Goal: Check status: Check status

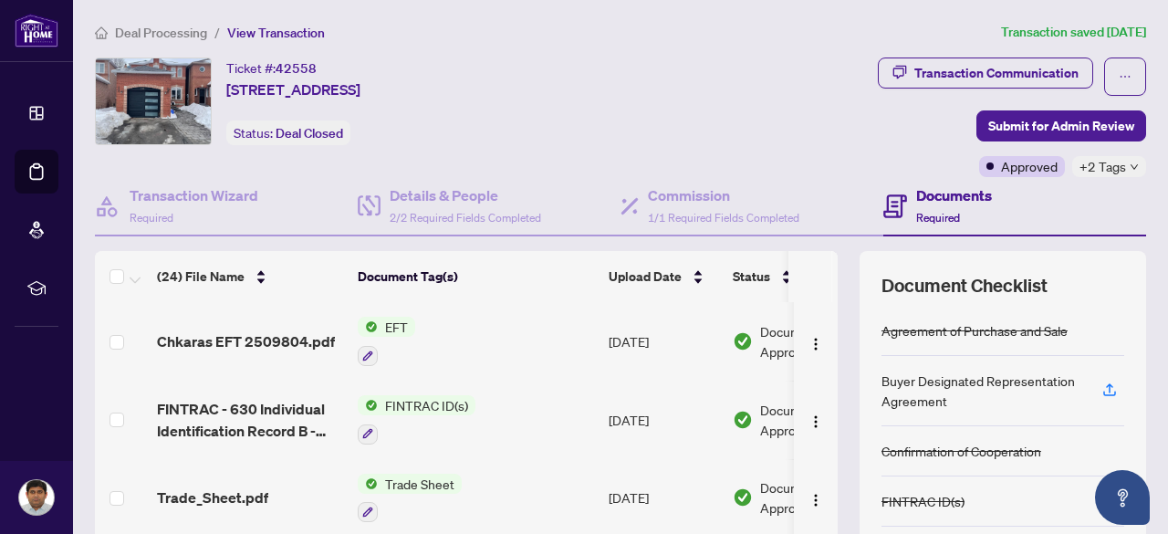
click at [616, 130] on div "Ticket #: 42558 [STREET_ADDRESS] Status: Deal Closed" at bounding box center [355, 101] width 521 height 88
click at [171, 34] on span "Deal Processing" at bounding box center [161, 33] width 92 height 16
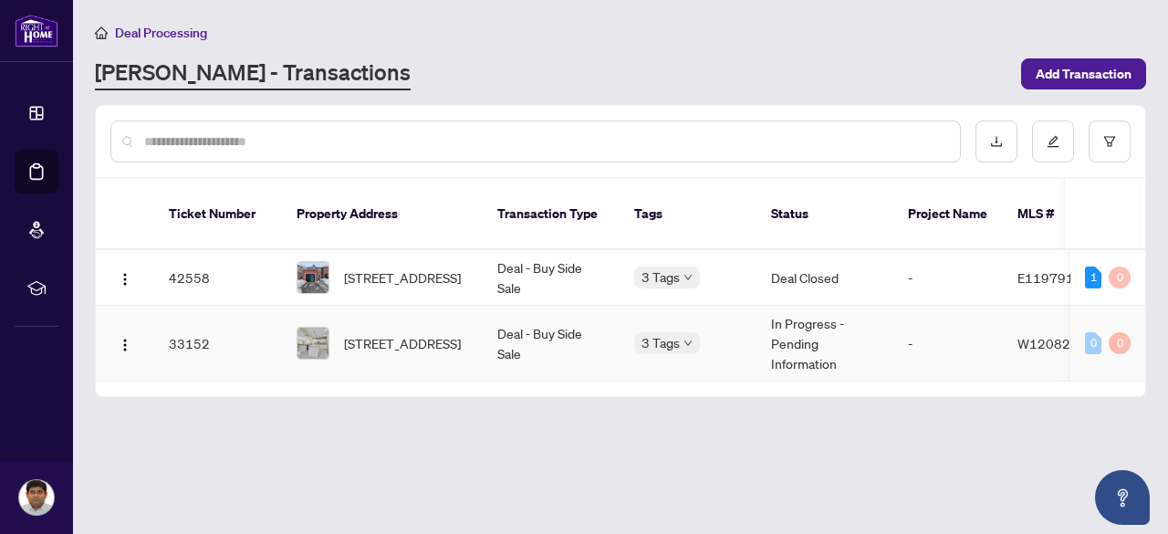
click at [200, 318] on td "33152" at bounding box center [218, 344] width 128 height 76
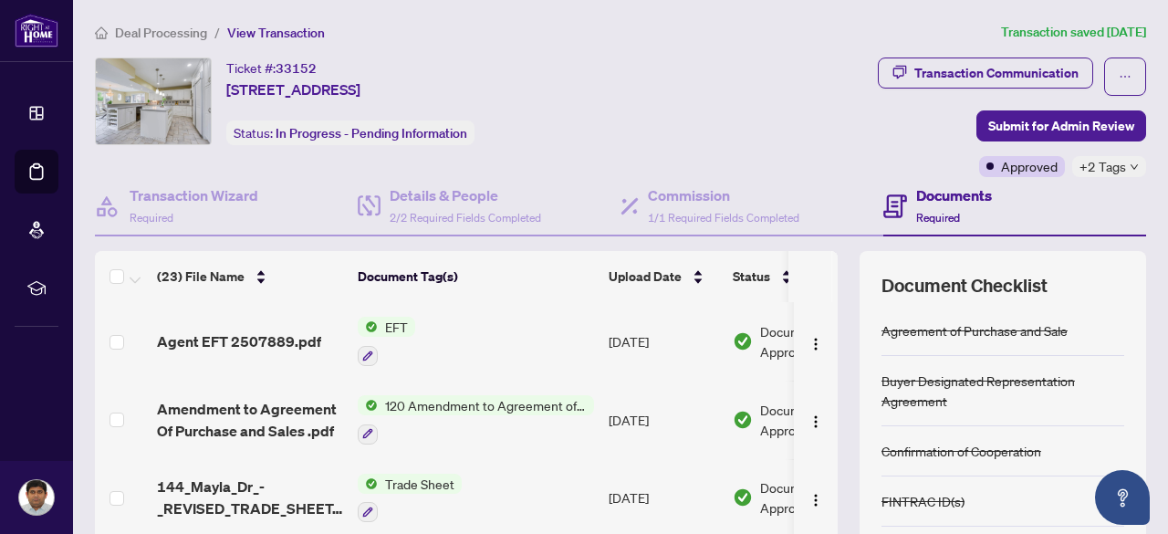
click at [178, 30] on span "Deal Processing" at bounding box center [161, 33] width 92 height 16
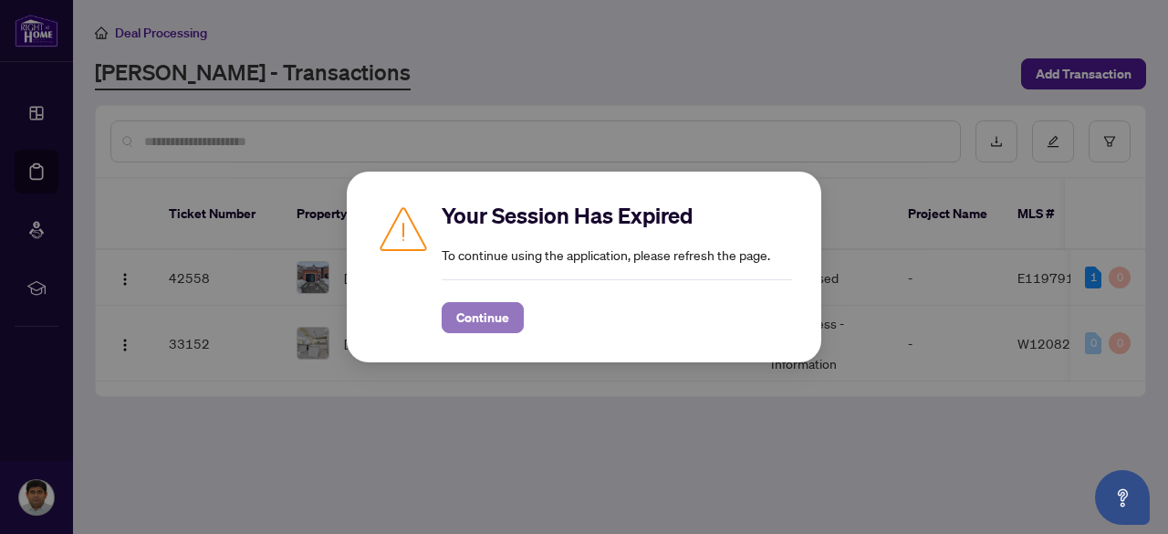
click at [478, 324] on span "Continue" at bounding box center [482, 317] width 53 height 29
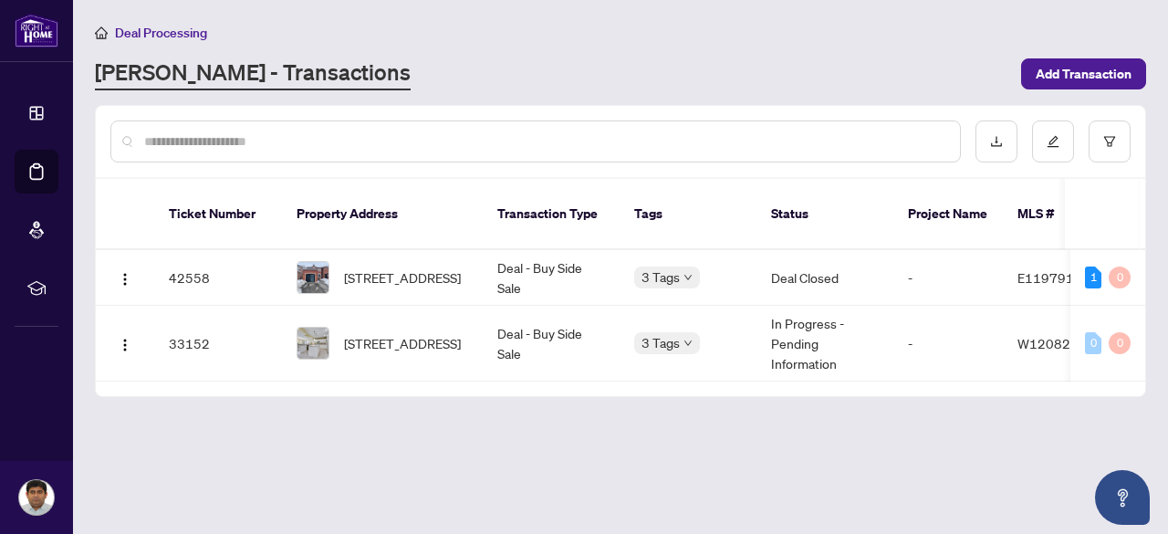
click at [852, 366] on div "Ticket Number Property Address Transaction Type Tags Status Project Name MLS # …" at bounding box center [620, 287] width 1049 height 217
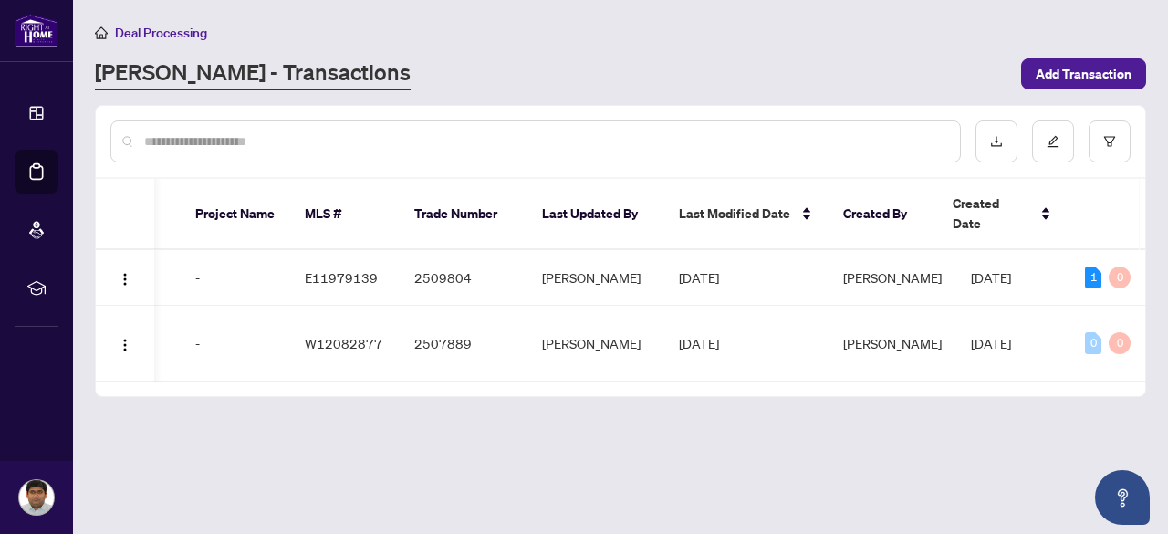
click at [645, 113] on div at bounding box center [620, 141] width 1049 height 71
